Goal: Information Seeking & Learning: Learn about a topic

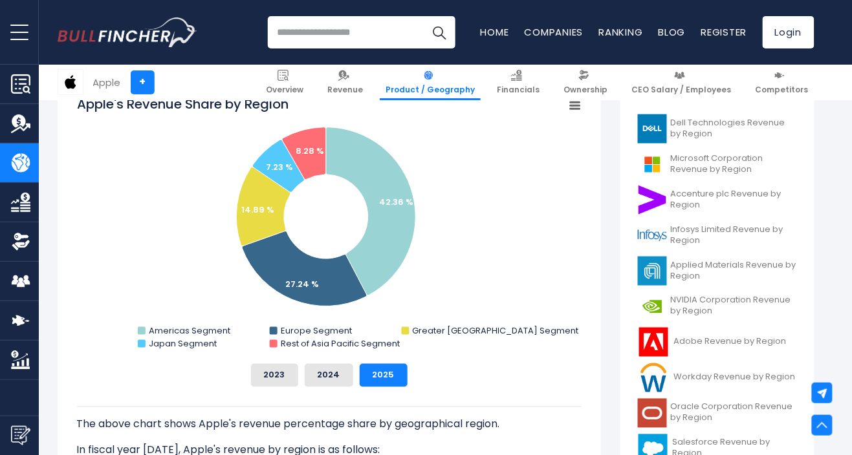
scroll to position [352, 0]
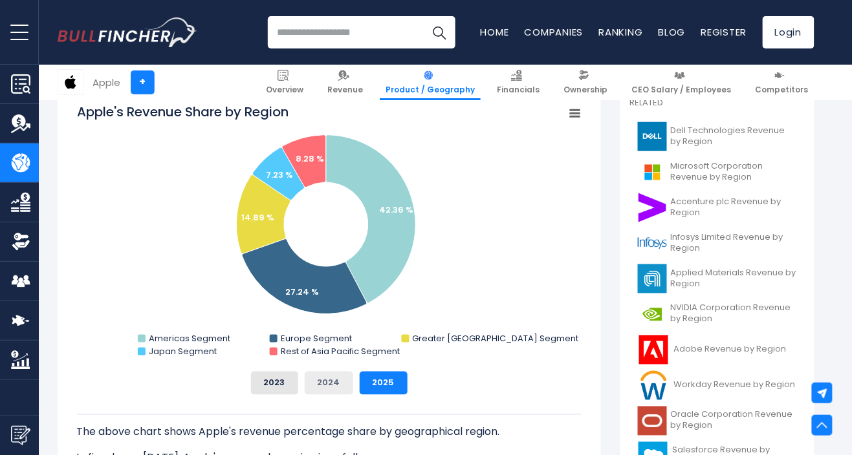
click at [332, 389] on button "2024" at bounding box center [329, 383] width 48 height 23
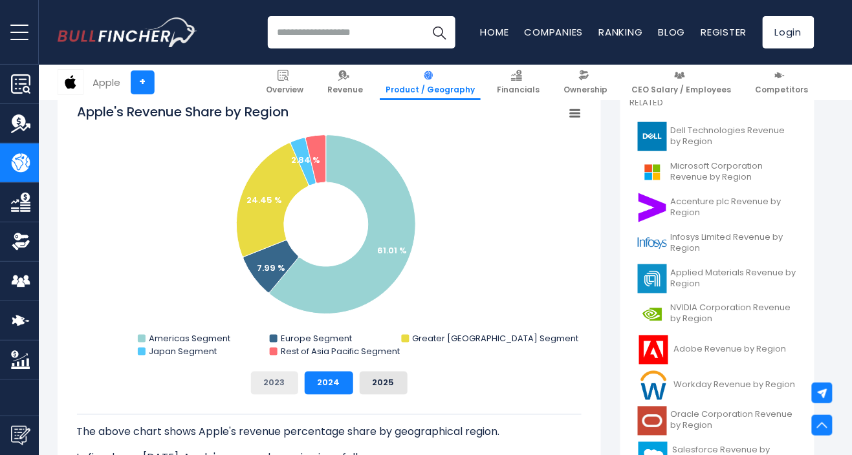
click at [279, 379] on button "2023" at bounding box center [274, 383] width 47 height 23
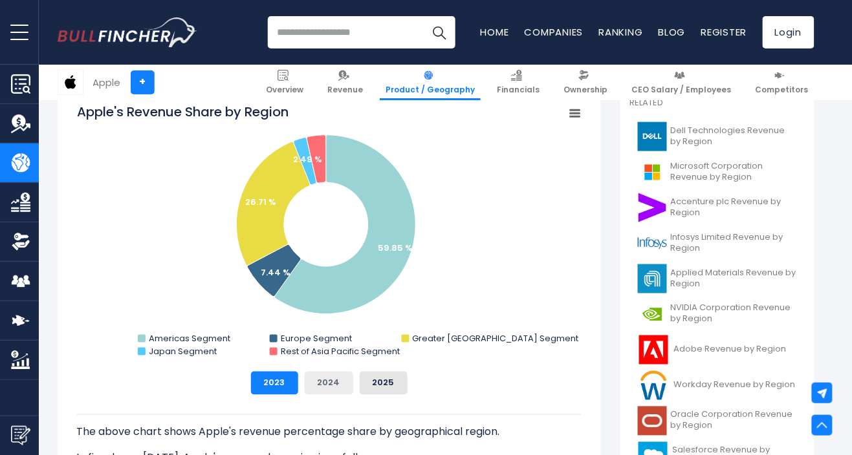
click at [326, 379] on button "2024" at bounding box center [329, 383] width 48 height 23
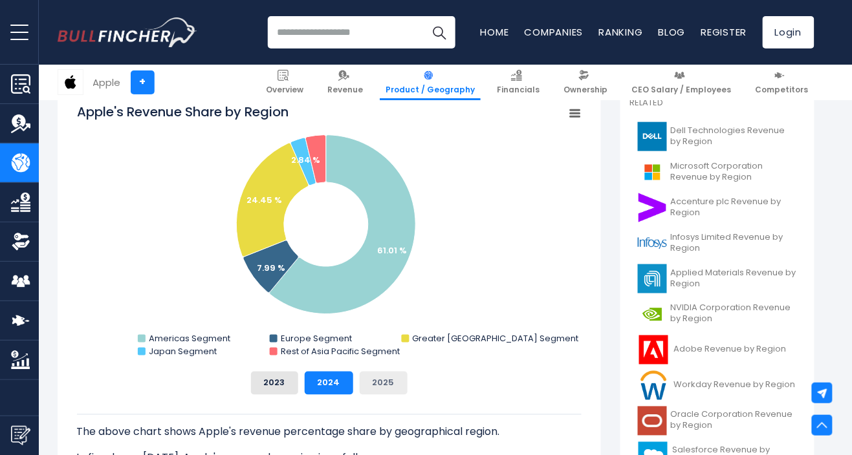
click at [378, 384] on button "2025" at bounding box center [384, 383] width 48 height 23
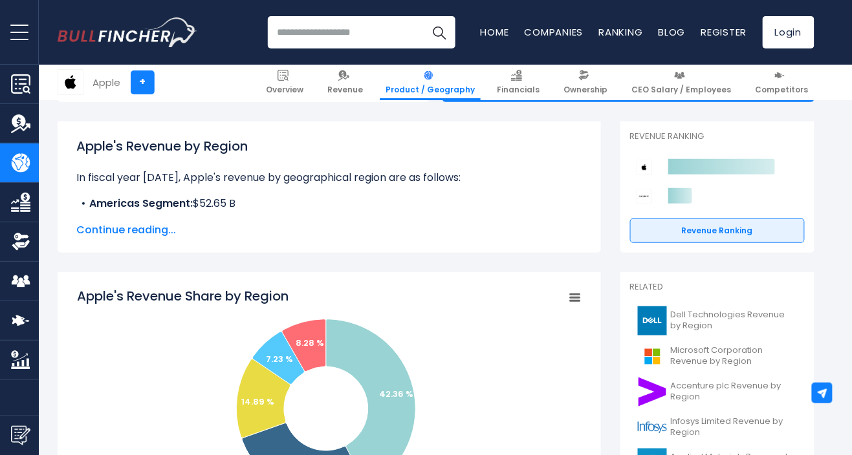
scroll to position [169, 0]
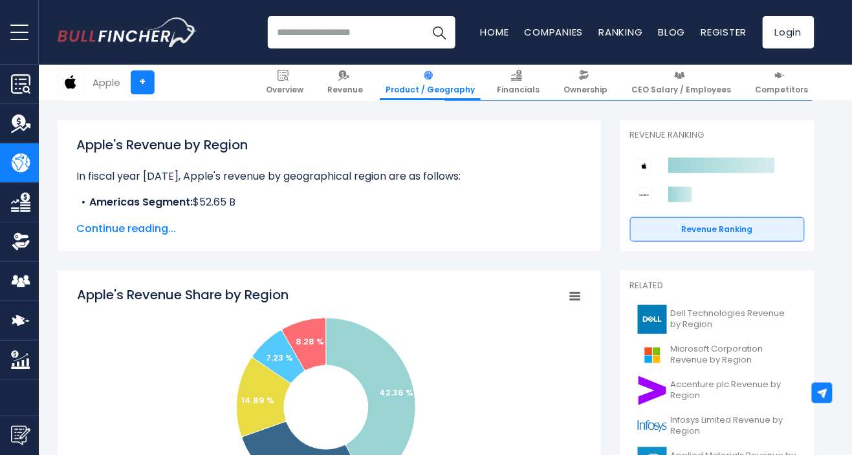
click at [158, 233] on span "Continue reading..." at bounding box center [329, 229] width 504 height 16
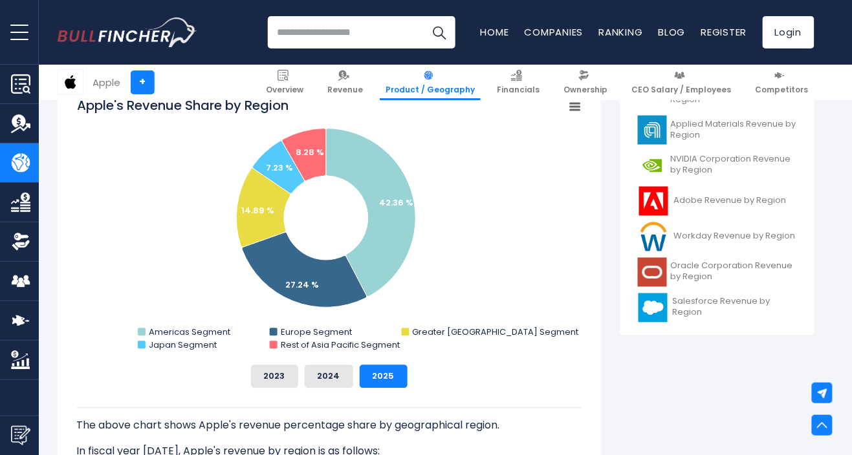
scroll to position [506, 0]
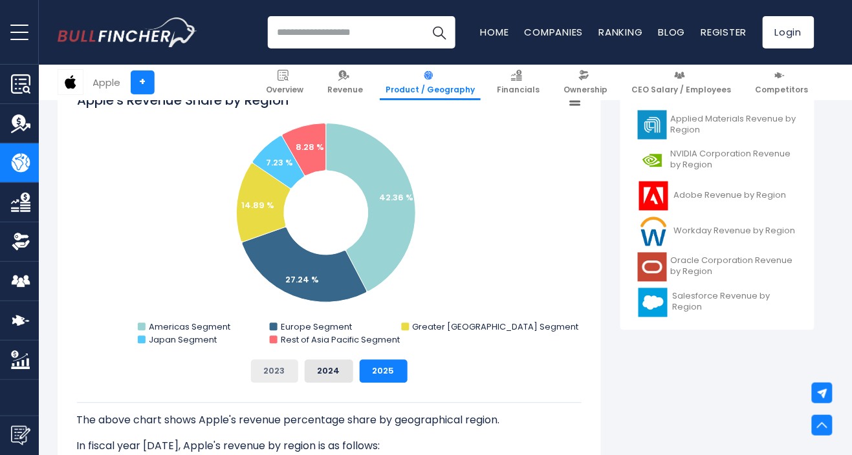
click at [280, 373] on button "2023" at bounding box center [274, 371] width 47 height 23
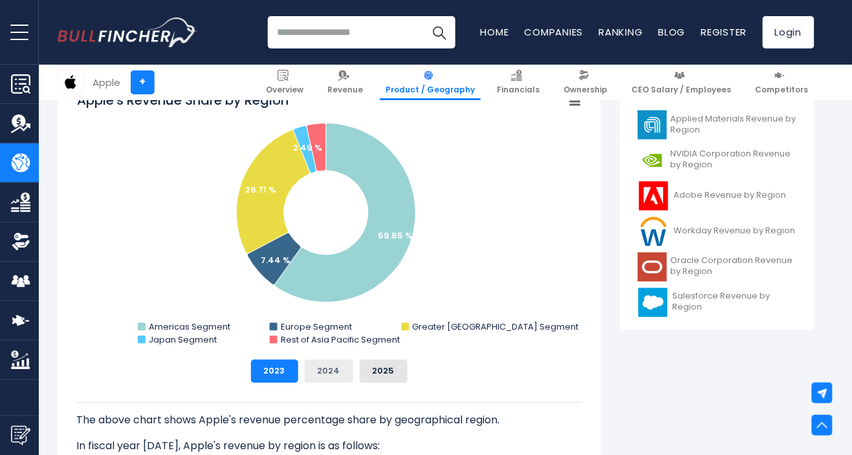
click at [316, 373] on button "2024" at bounding box center [329, 371] width 48 height 23
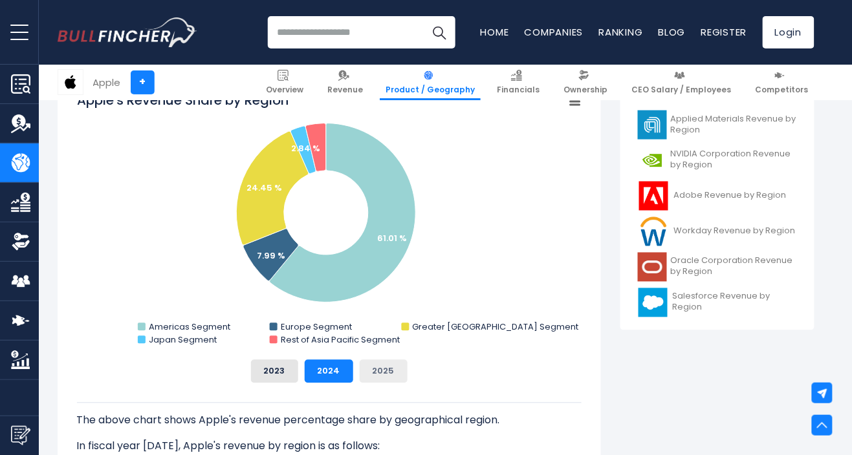
click at [378, 380] on button "2025" at bounding box center [384, 371] width 48 height 23
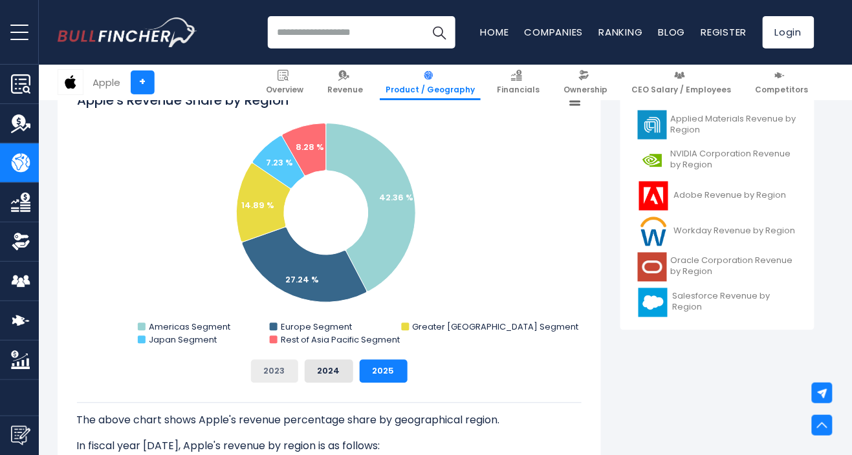
click at [286, 369] on button "2023" at bounding box center [274, 371] width 47 height 23
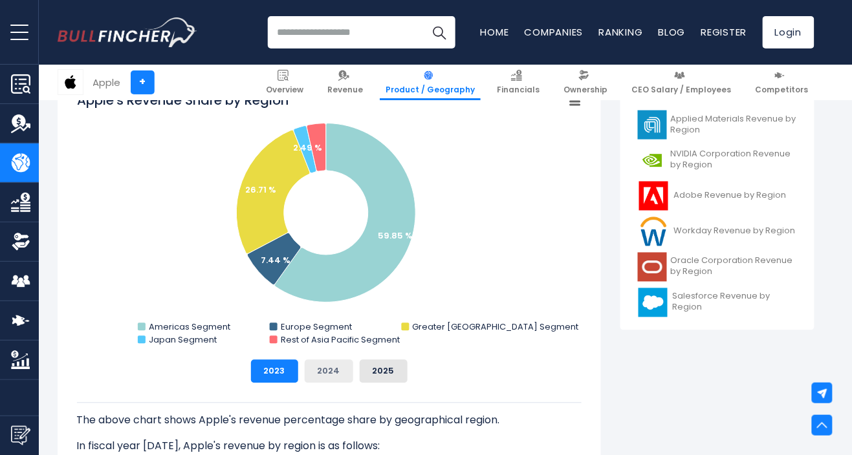
click at [325, 372] on button "2024" at bounding box center [329, 371] width 48 height 23
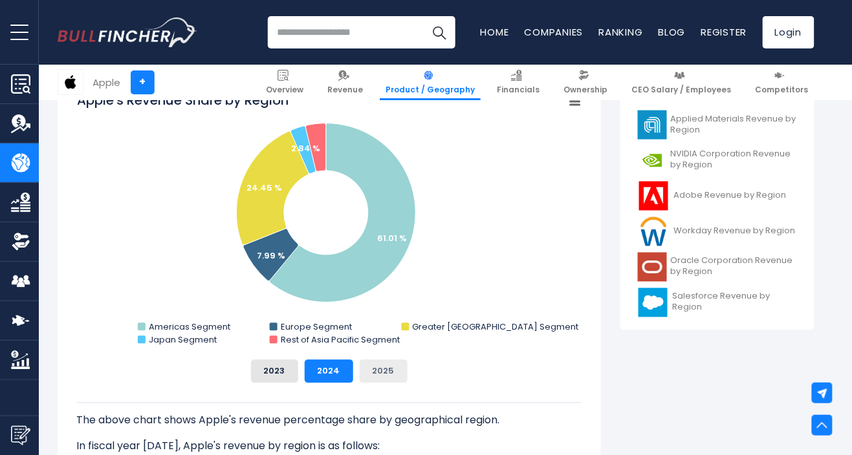
click at [388, 370] on button "2025" at bounding box center [384, 371] width 48 height 23
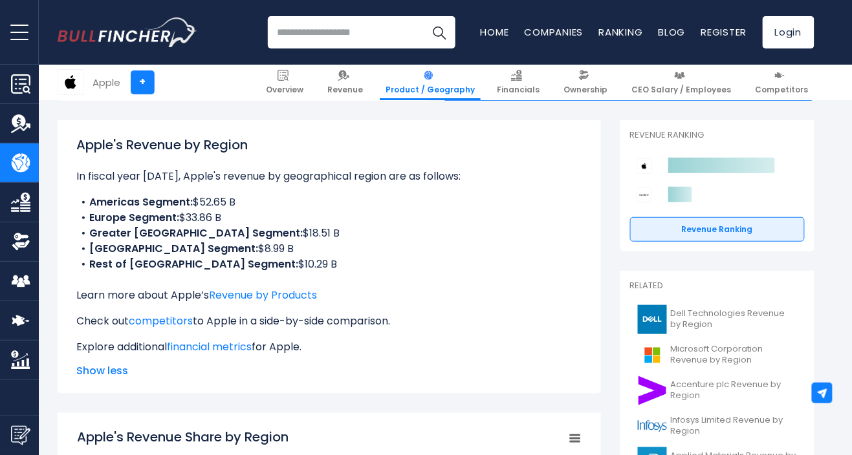
scroll to position [169, 0]
